Goal: Consume media (video, audio)

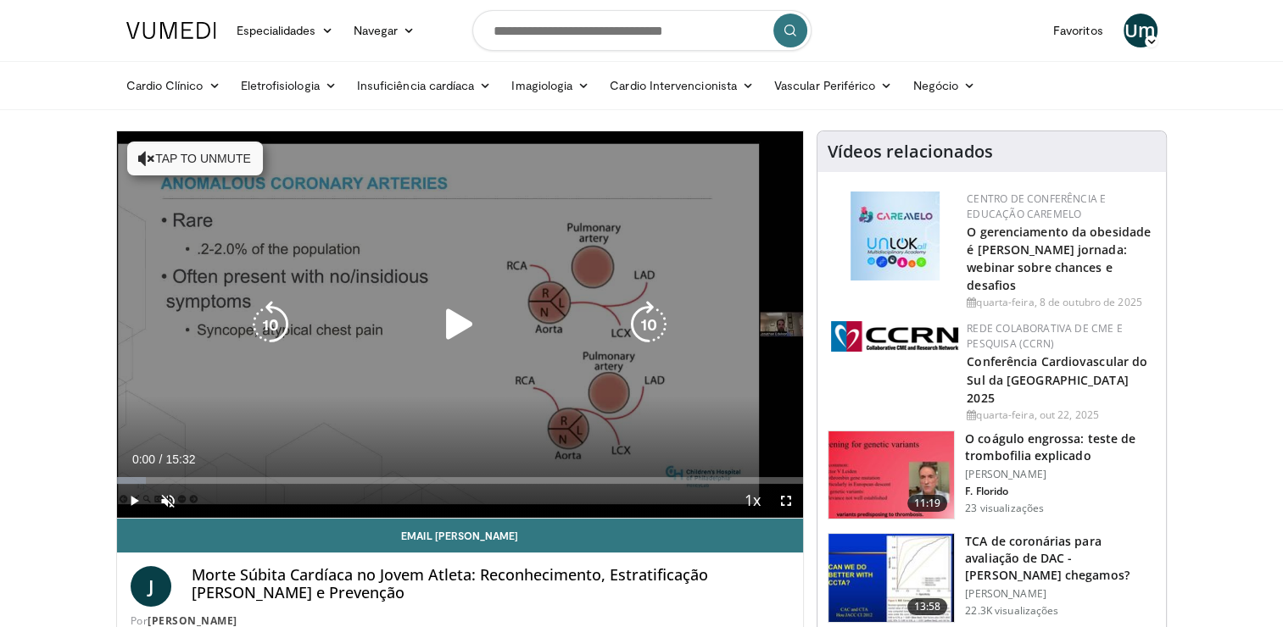
click at [638, 383] on div "10 seconds Tap to unmute" at bounding box center [460, 324] width 687 height 387
click at [477, 329] on icon "Reprodutor de vídeo" at bounding box center [459, 324] width 47 height 47
click at [469, 326] on icon "Reprodutor de vídeo" at bounding box center [459, 324] width 47 height 47
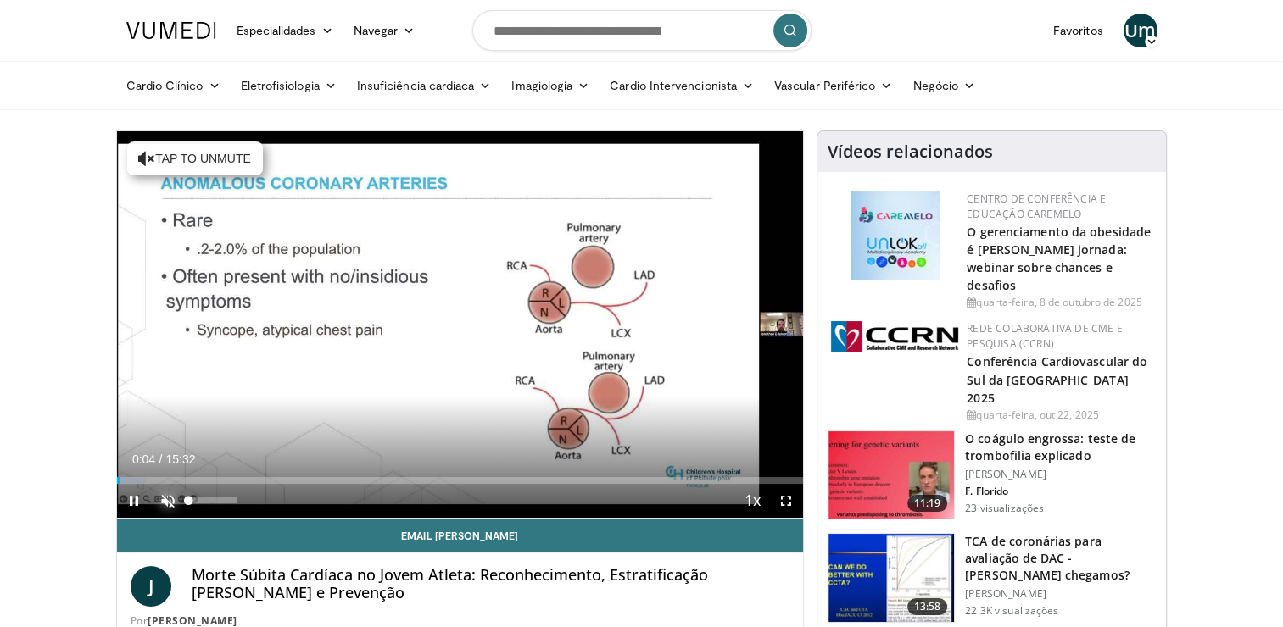
click at [171, 505] on span "Reprodutor de vídeo" at bounding box center [168, 501] width 34 height 34
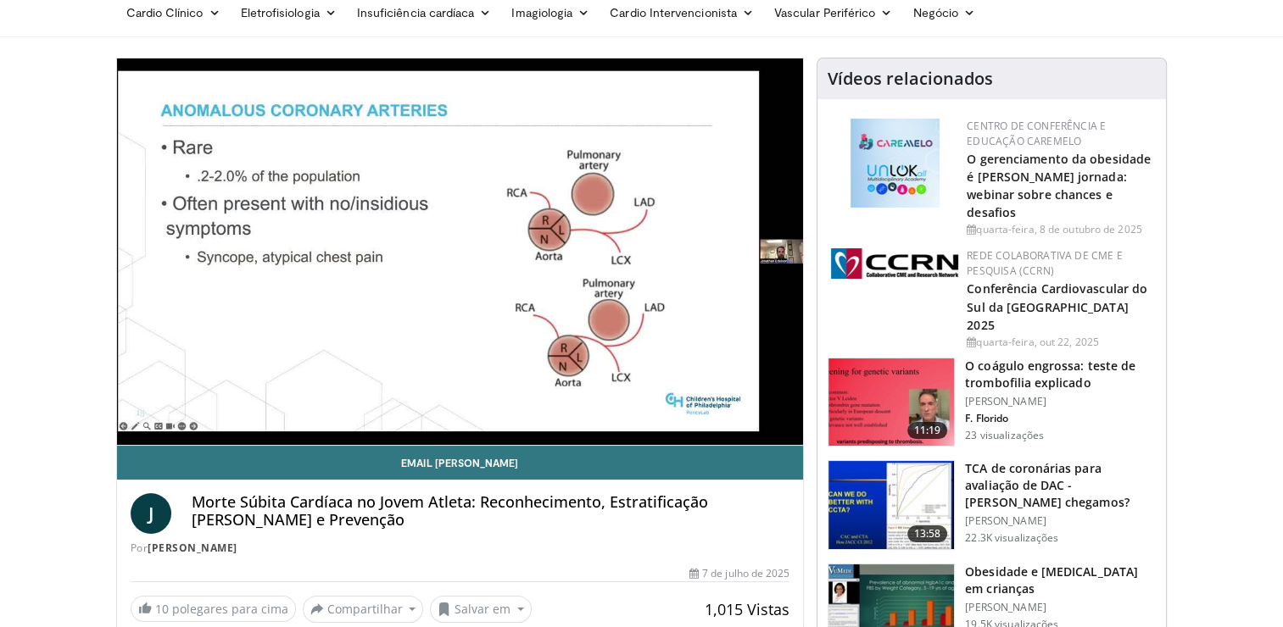
scroll to position [70, 0]
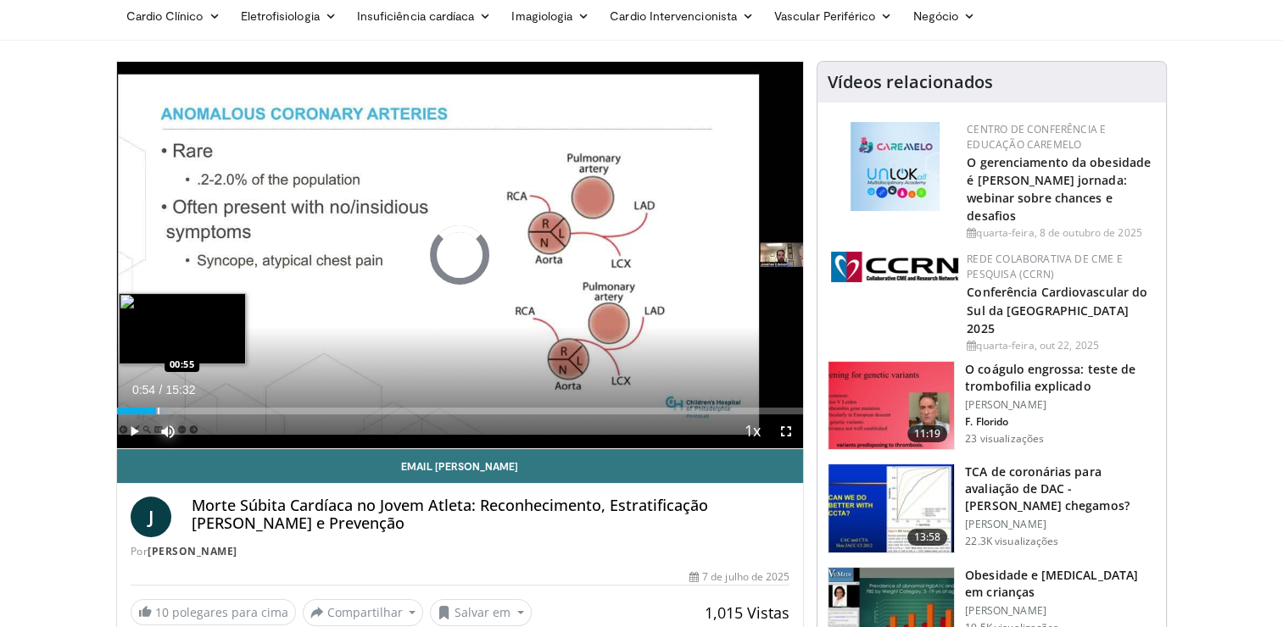
drag, startPoint x: 135, startPoint y: 410, endPoint x: 165, endPoint y: 410, distance: 29.7
click at [165, 410] on div "Loaded : 7.50% 00:54 00:55" at bounding box center [460, 411] width 687 height 7
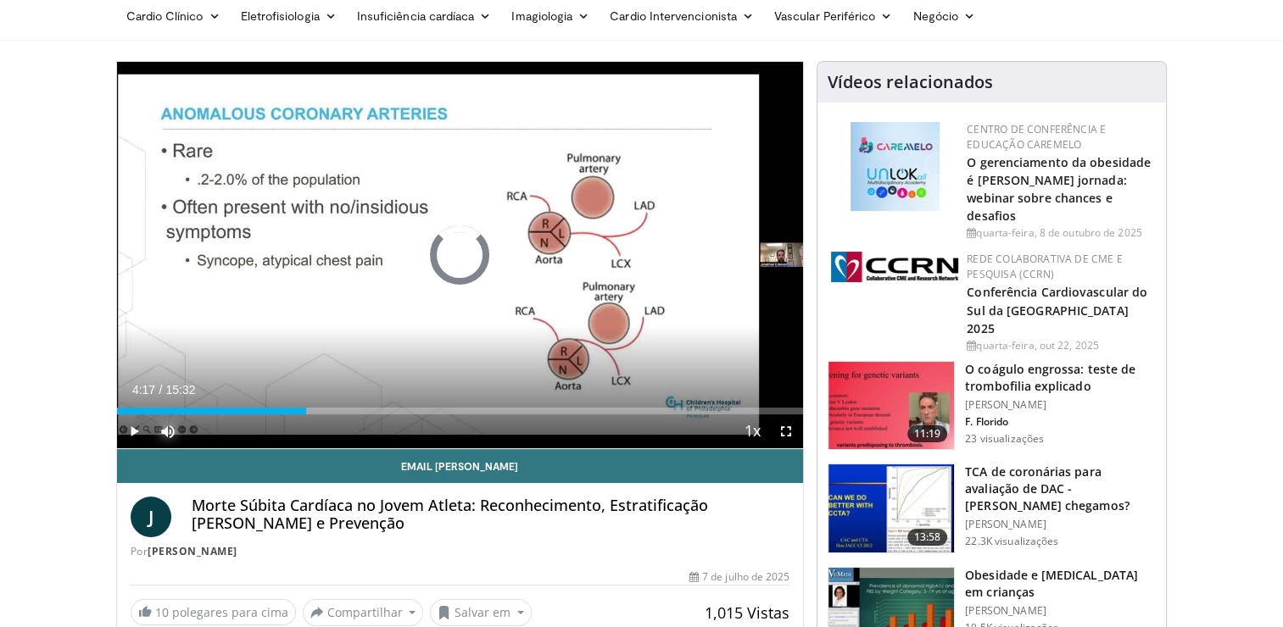
drag, startPoint x: 170, startPoint y: 414, endPoint x: 463, endPoint y: 447, distance: 295.3
click at [463, 447] on div "Current Time 4:17 / Duration 15:32 Play Skip Backward Skip Forward Mute 100% Lo…" at bounding box center [460, 432] width 687 height 34
